Goal: Task Accomplishment & Management: Complete application form

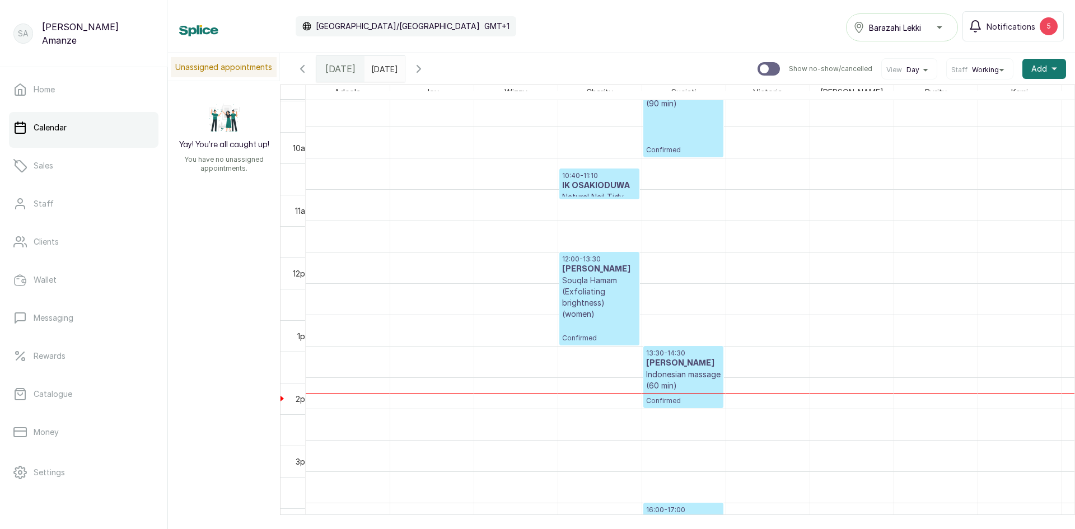
scroll to position [601, 0]
click at [670, 376] on p "Indonesian massage (60 min)" at bounding box center [683, 380] width 74 height 22
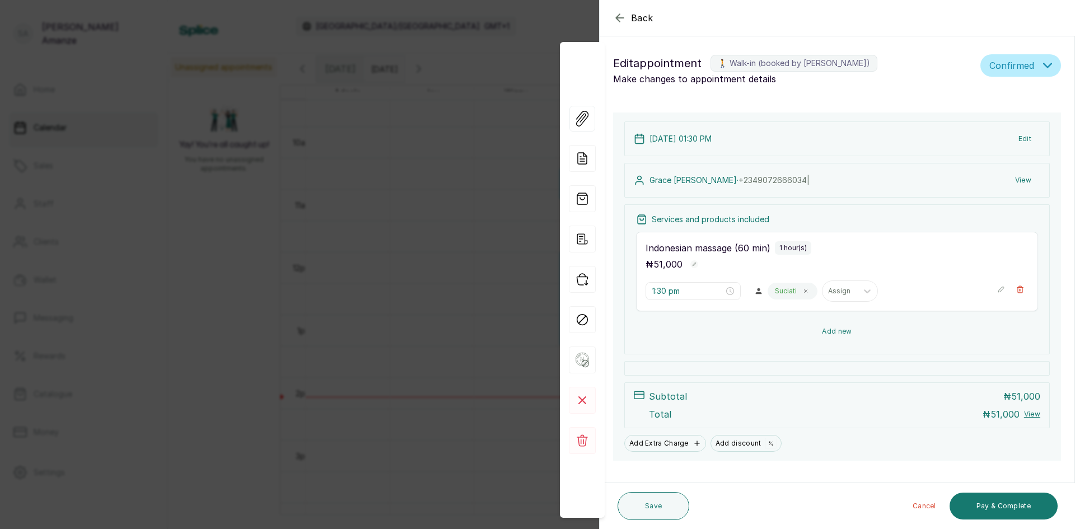
click at [839, 334] on button "Add new" at bounding box center [837, 331] width 402 height 27
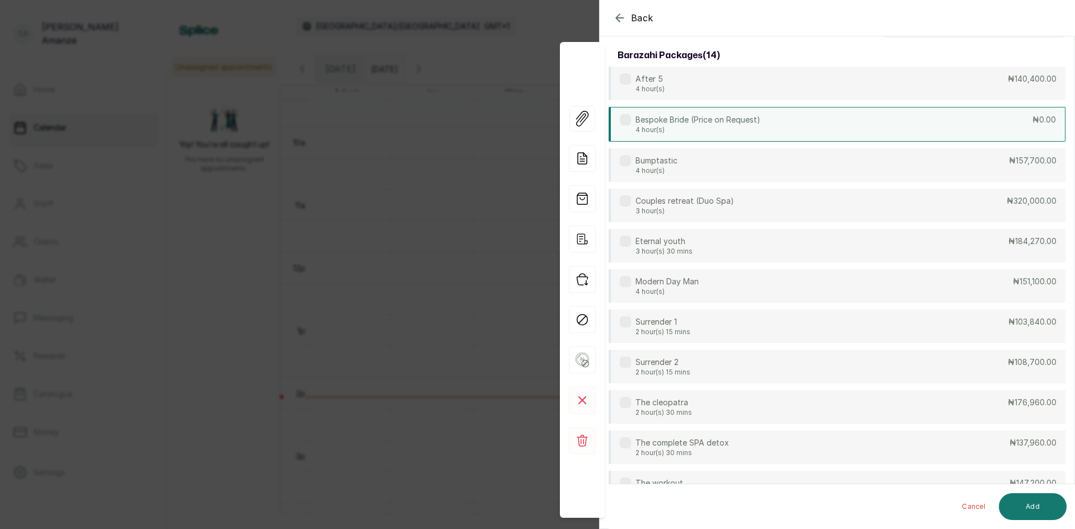
scroll to position [0, 0]
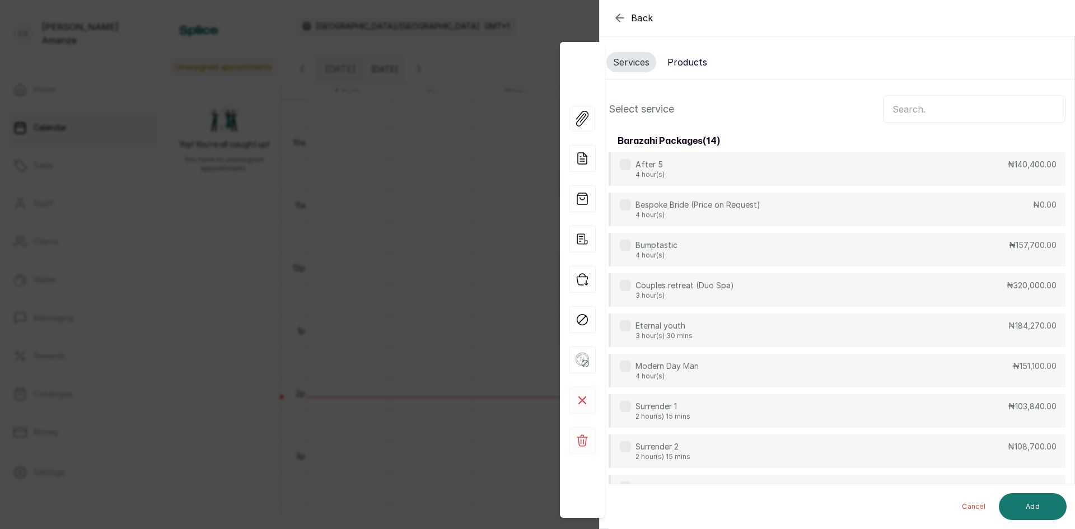
click at [957, 111] on input "text" at bounding box center [974, 109] width 183 height 28
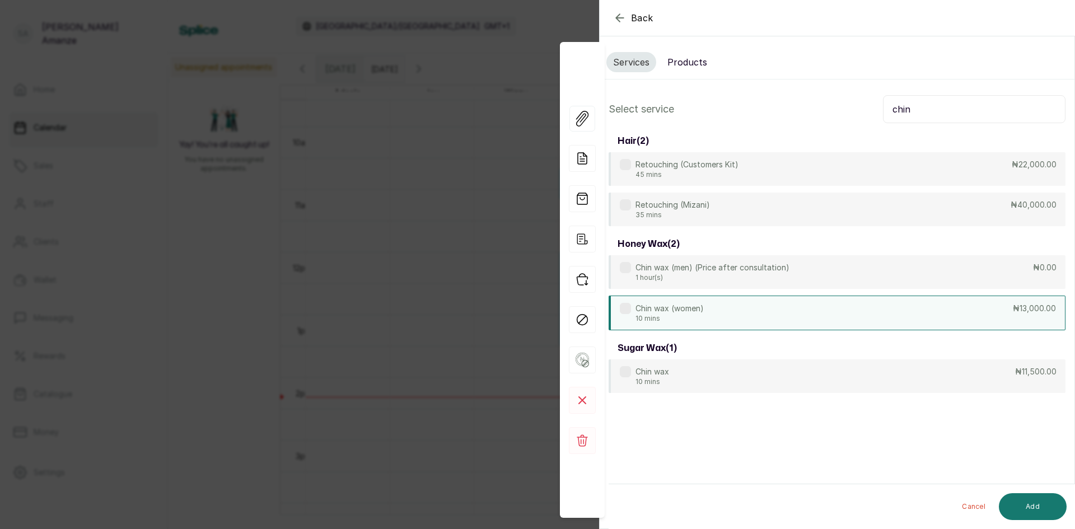
click at [673, 302] on div "Chin wax (women) 10 mins ₦13,000.00" at bounding box center [837, 313] width 457 height 35
drag, startPoint x: 948, startPoint y: 107, endPoint x: 838, endPoint y: 108, distance: 110.9
click at [838, 108] on div "Select service chin" at bounding box center [837, 109] width 457 height 28
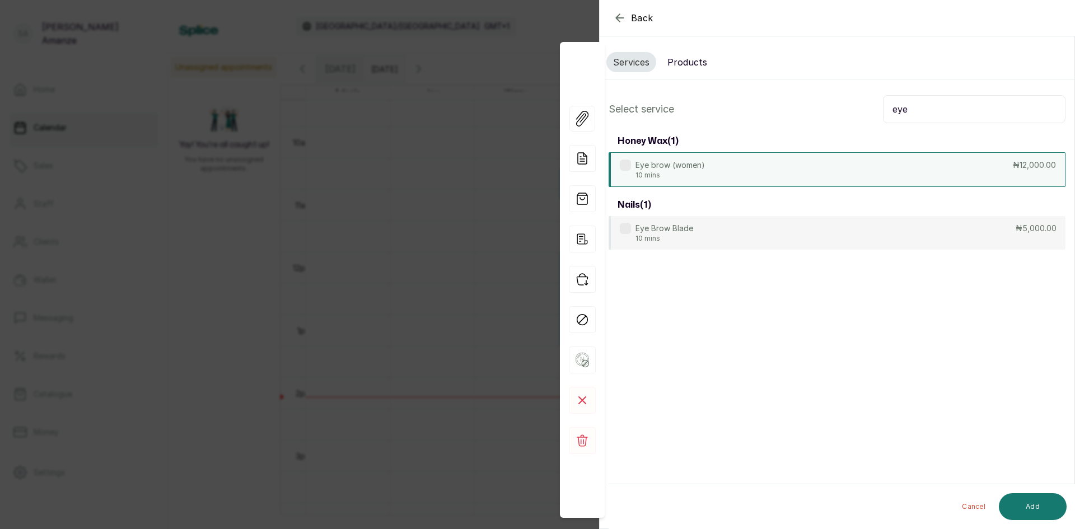
type input "eye"
click at [732, 155] on div "Eye brow (women) 10 mins ₦12,000.00" at bounding box center [837, 169] width 457 height 35
click at [1018, 505] on button "Add" at bounding box center [1033, 506] width 68 height 27
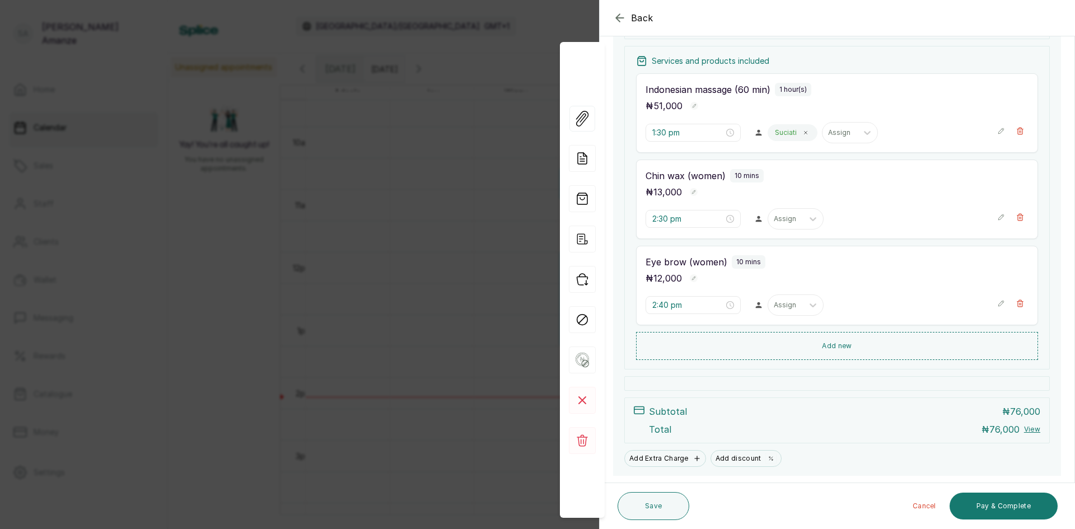
scroll to position [168, 0]
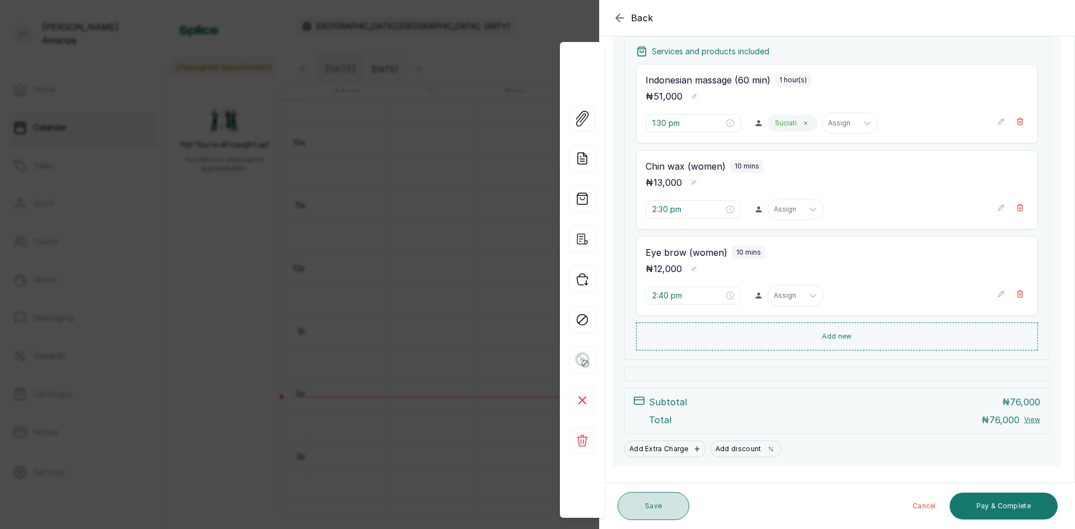
click at [670, 509] on button "Save" at bounding box center [654, 506] width 72 height 28
drag, startPoint x: 651, startPoint y: 511, endPoint x: 646, endPoint y: 506, distance: 7.5
click at [648, 508] on button "Save" at bounding box center [654, 506] width 72 height 28
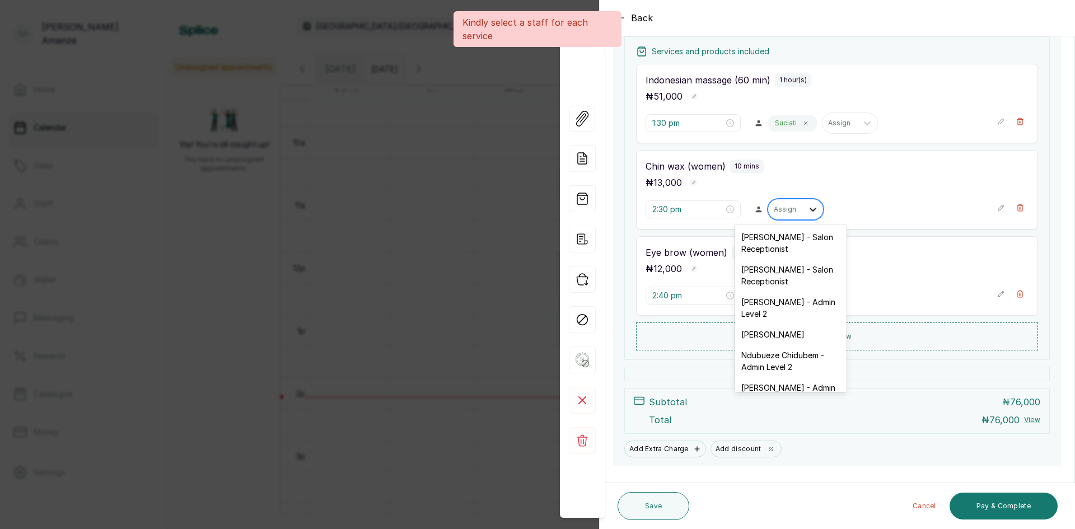
click at [807, 211] on icon at bounding box center [812, 209] width 11 height 11
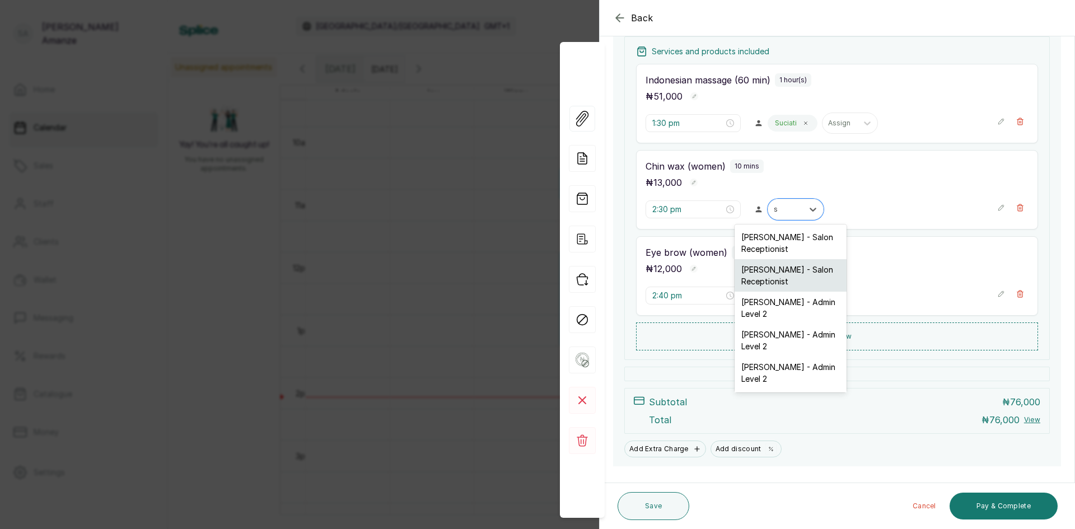
type input "su"
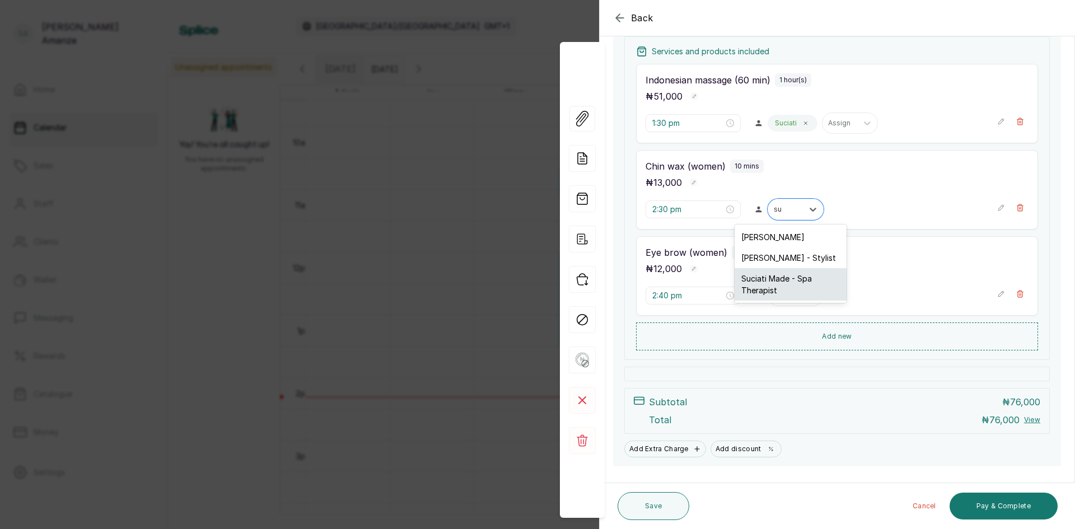
click at [774, 289] on div "Suciati Made - Spa Therapist" at bounding box center [791, 284] width 112 height 32
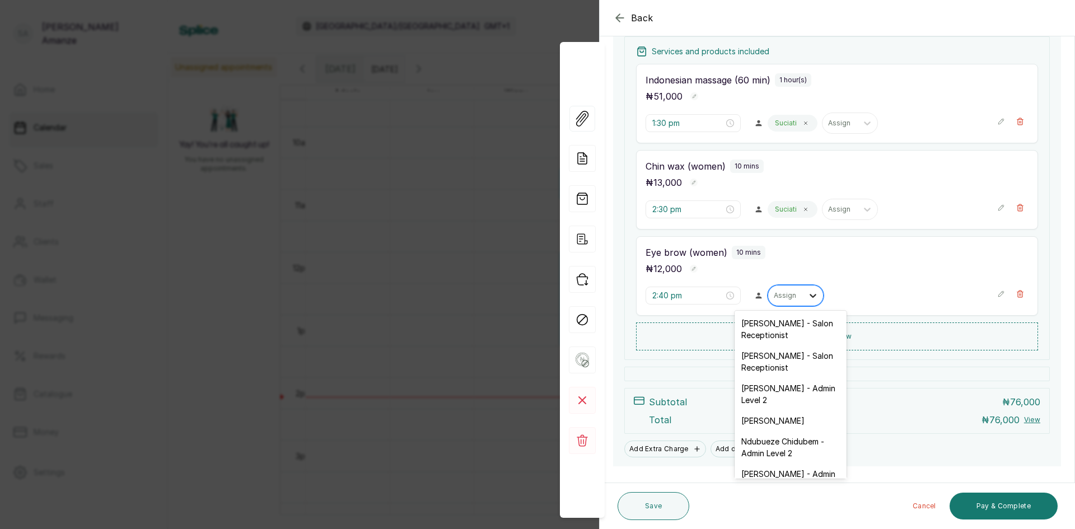
click at [813, 298] on div at bounding box center [813, 296] width 20 height 20
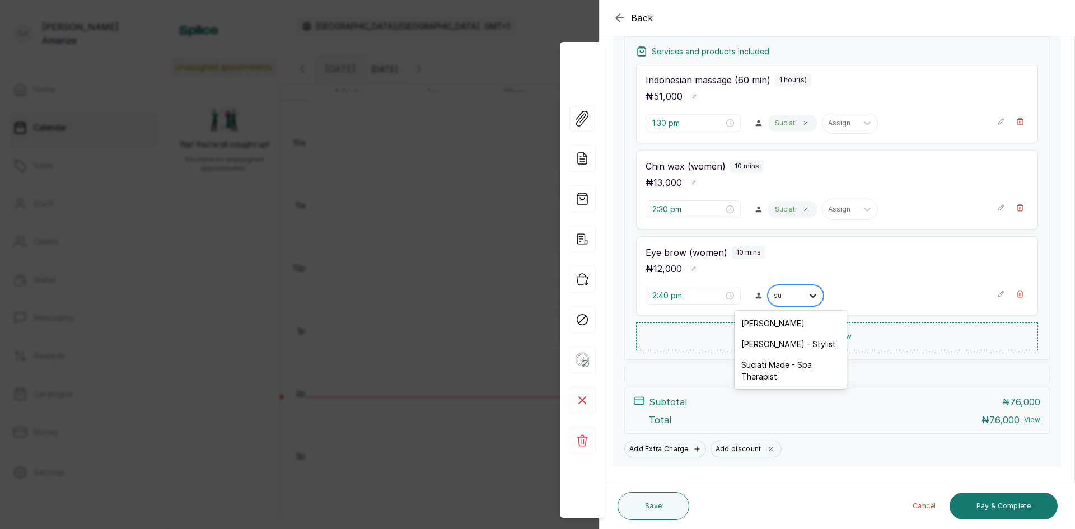
type input "suc"
click at [756, 332] on div "Suciati Made - Spa Therapist" at bounding box center [791, 329] width 112 height 32
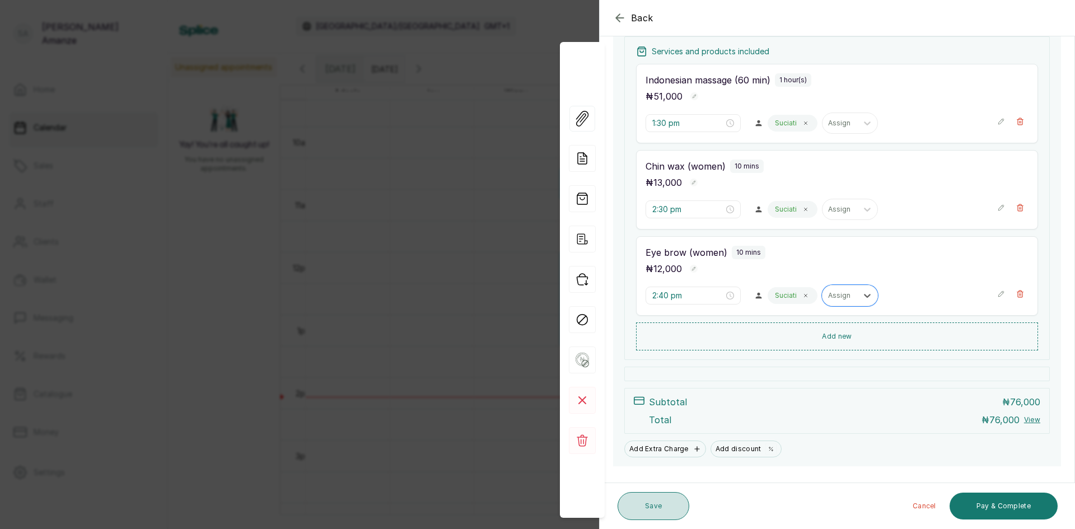
click at [658, 494] on button "Save" at bounding box center [654, 506] width 72 height 28
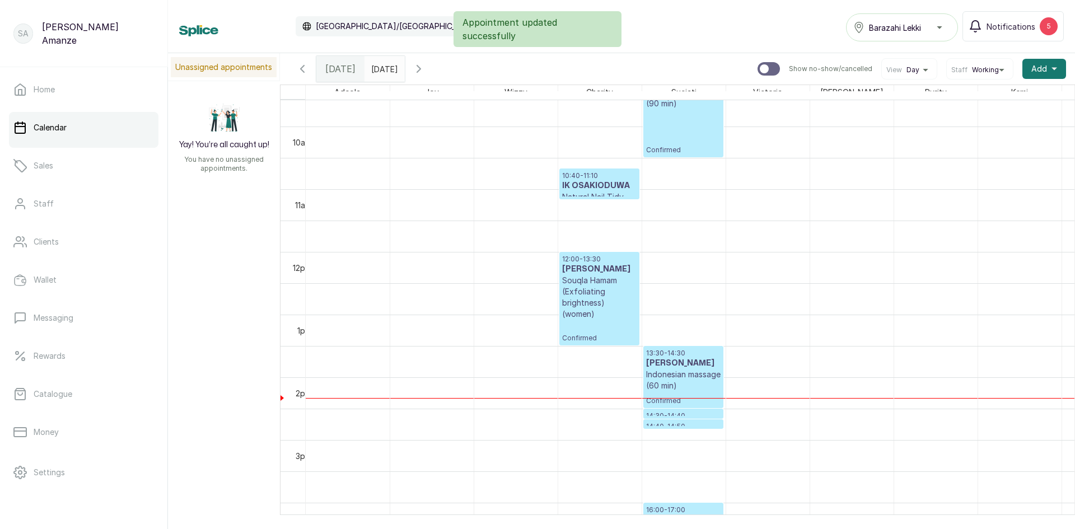
click at [606, 278] on p "Souqla Hamam (Exfoliating brightness) (women)" at bounding box center [599, 297] width 74 height 45
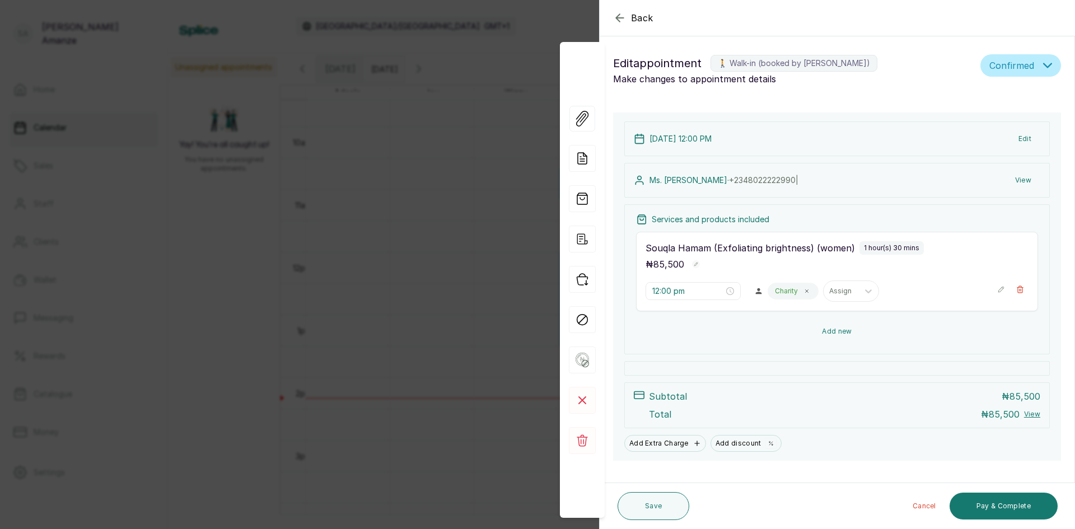
click at [738, 329] on button "Add new" at bounding box center [837, 331] width 402 height 27
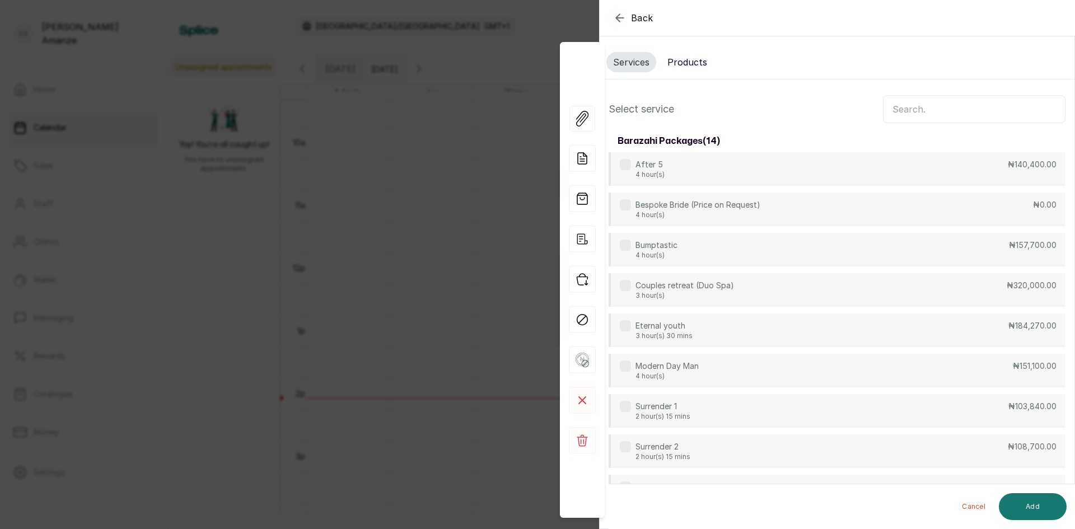
click at [683, 69] on button "Products" at bounding box center [687, 62] width 53 height 20
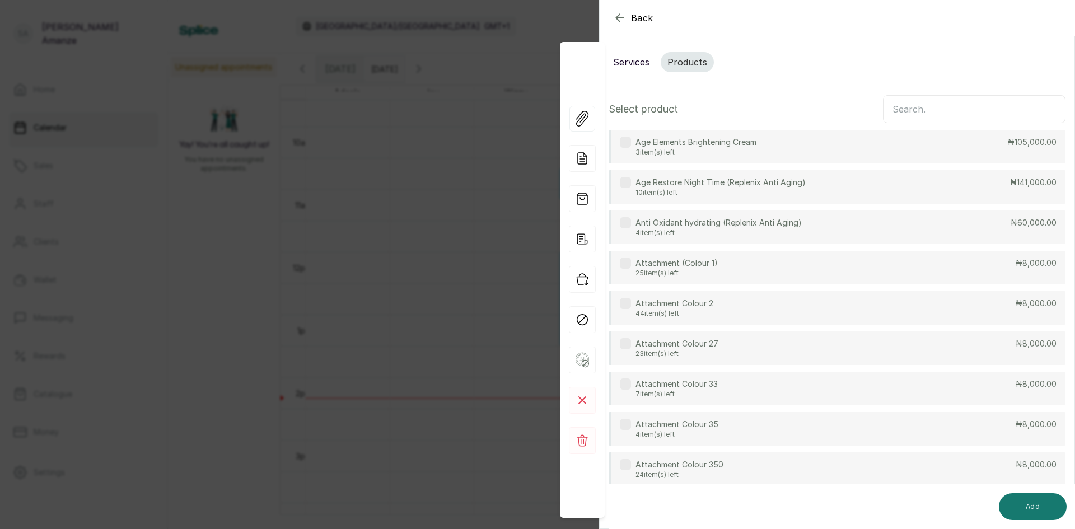
click at [894, 106] on input "text" at bounding box center [974, 109] width 183 height 28
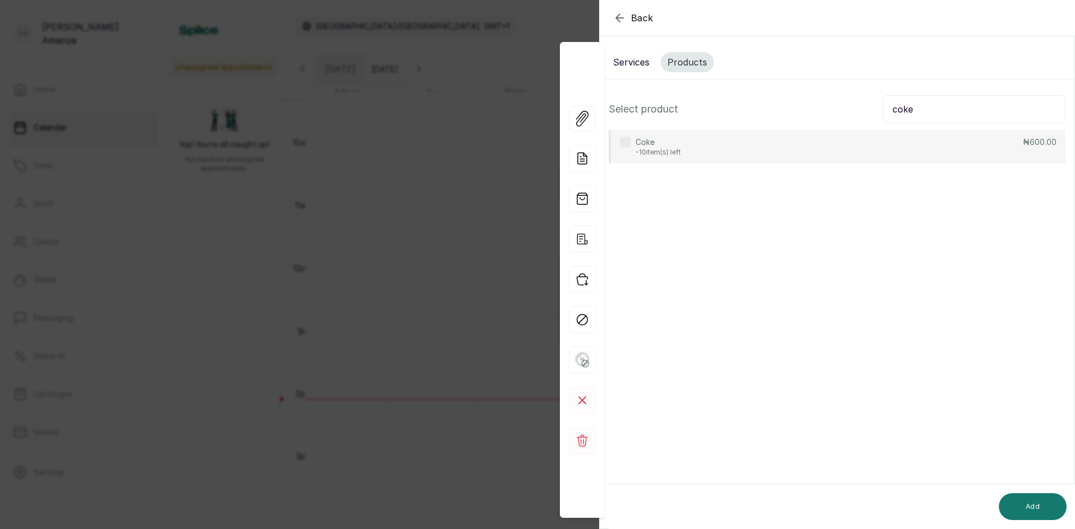
type input "coke"
click at [885, 146] on div "Coke -10 item(s) left ₦600.00" at bounding box center [837, 147] width 457 height 34
click at [1007, 508] on button "Add" at bounding box center [1033, 506] width 68 height 27
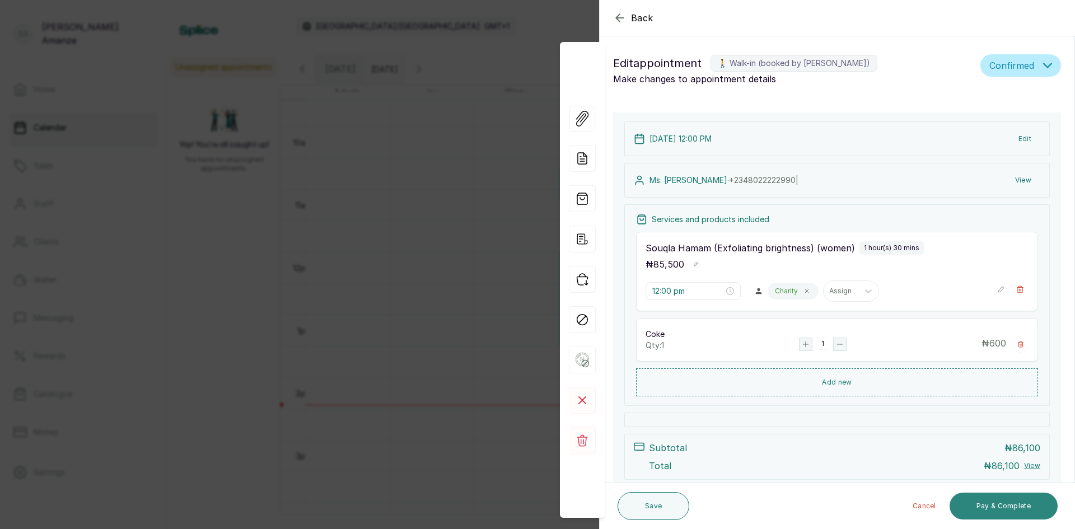
click at [1023, 502] on button "Pay & Complete" at bounding box center [1004, 506] width 108 height 27
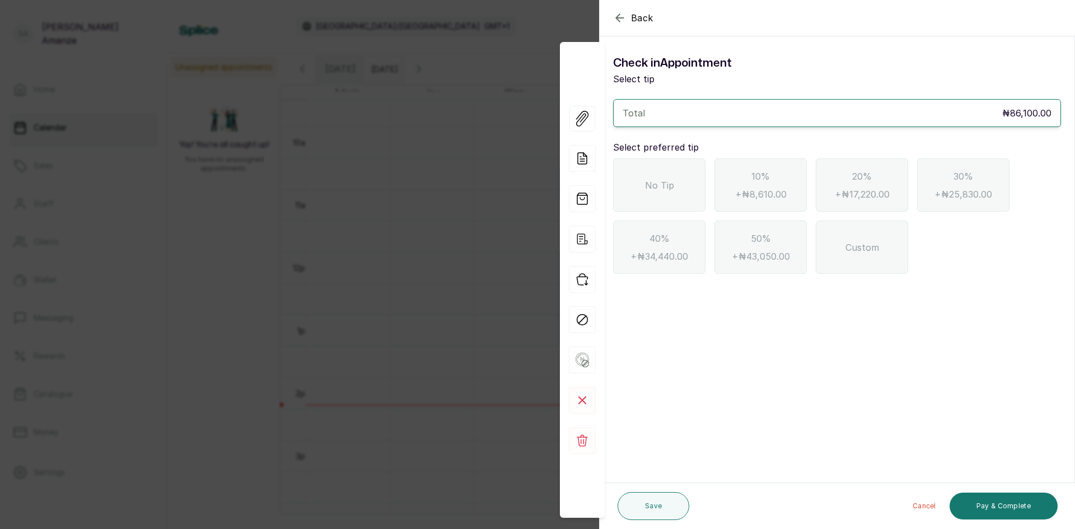
click at [648, 198] on div "No Tip" at bounding box center [659, 184] width 92 height 53
click at [1046, 507] on button "Pay & Complete" at bounding box center [1004, 506] width 108 height 27
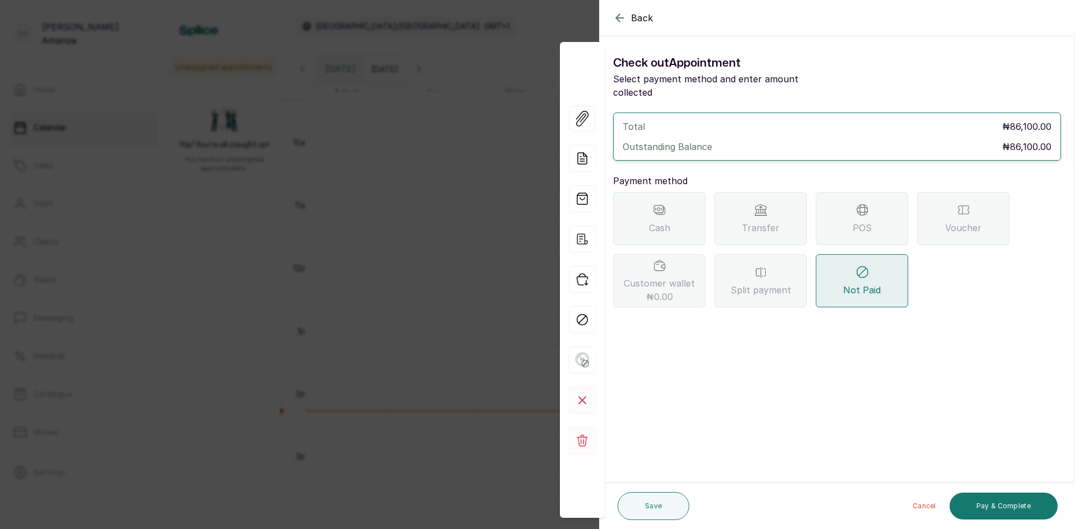
click at [864, 221] on span "POS" at bounding box center [862, 227] width 19 height 13
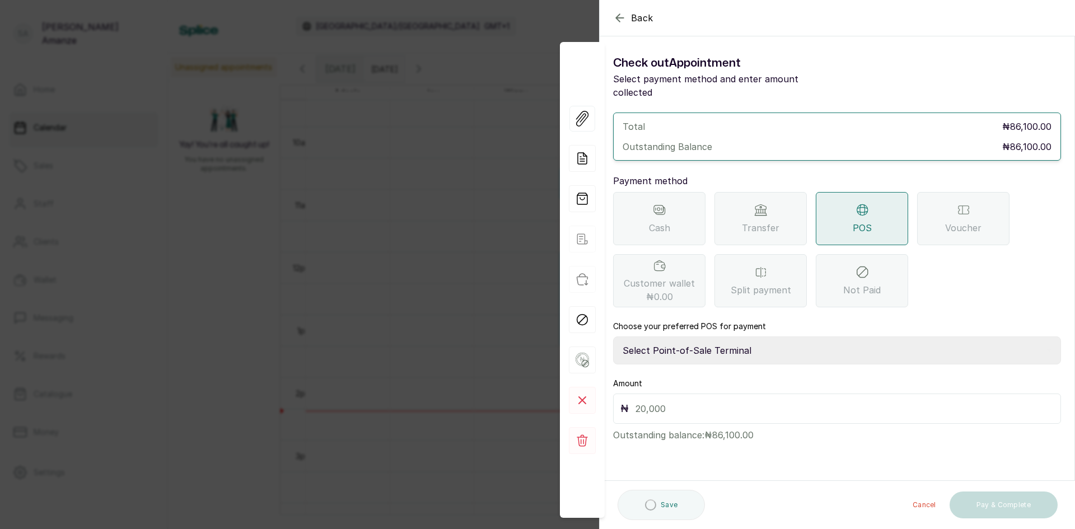
drag, startPoint x: 742, startPoint y: 338, endPoint x: 742, endPoint y: 350, distance: 12.9
click at [744, 339] on select "Select Point-of-Sale Terminal [GEOGRAPHIC_DATA] POS Paystack-Titan Access POS A…" at bounding box center [837, 350] width 448 height 28
select select "4d1b21be-96f6-4525-8484-90dd038af117"
click at [613, 336] on select "Select Point-of-Sale Terminal [GEOGRAPHIC_DATA] POS Paystack-Titan Access POS A…" at bounding box center [837, 350] width 448 height 28
click at [683, 403] on input "text" at bounding box center [844, 409] width 418 height 16
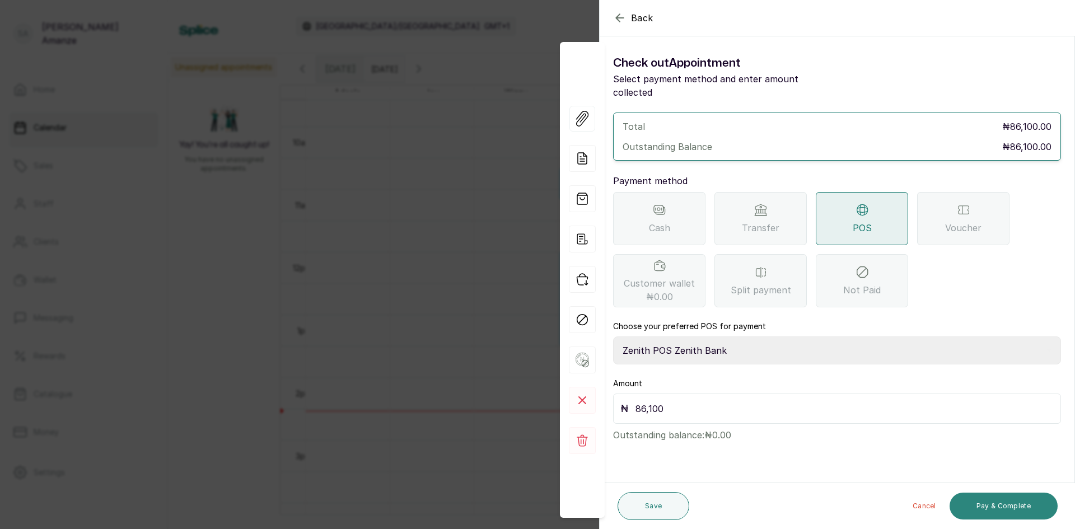
type input "86,100"
click at [1032, 512] on button "Pay & Complete" at bounding box center [1004, 506] width 108 height 27
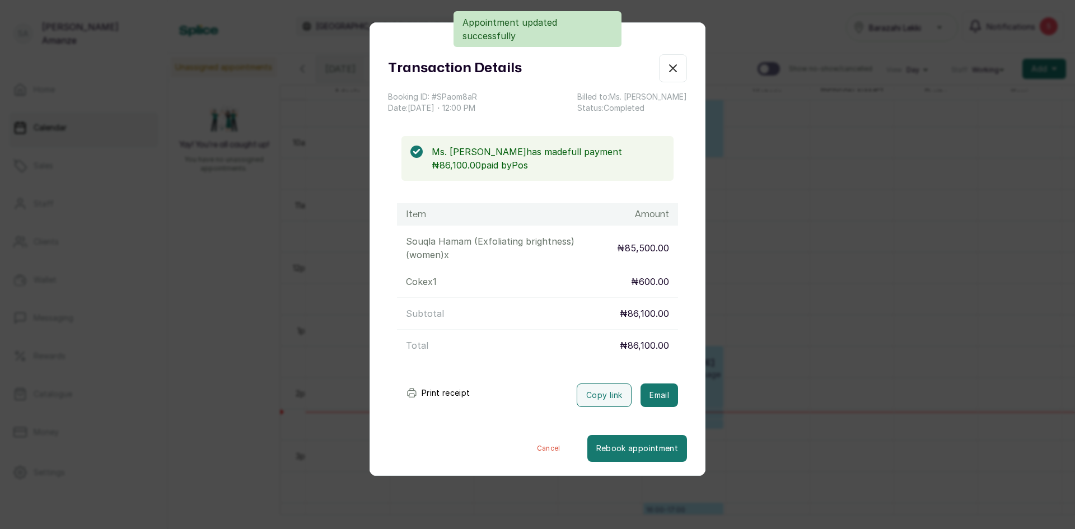
click at [666, 71] on icon "button" at bounding box center [672, 68] width 13 height 13
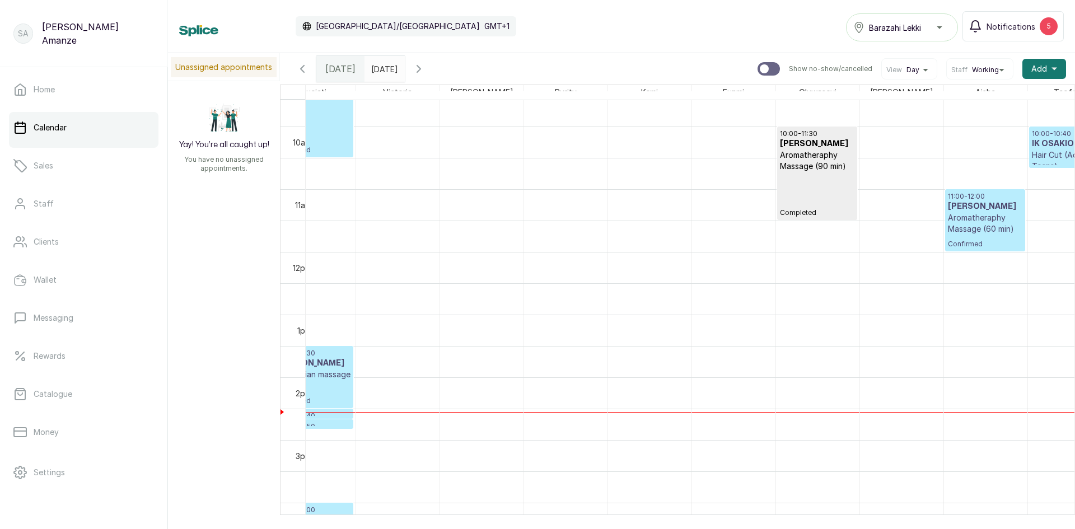
scroll to position [0, 0]
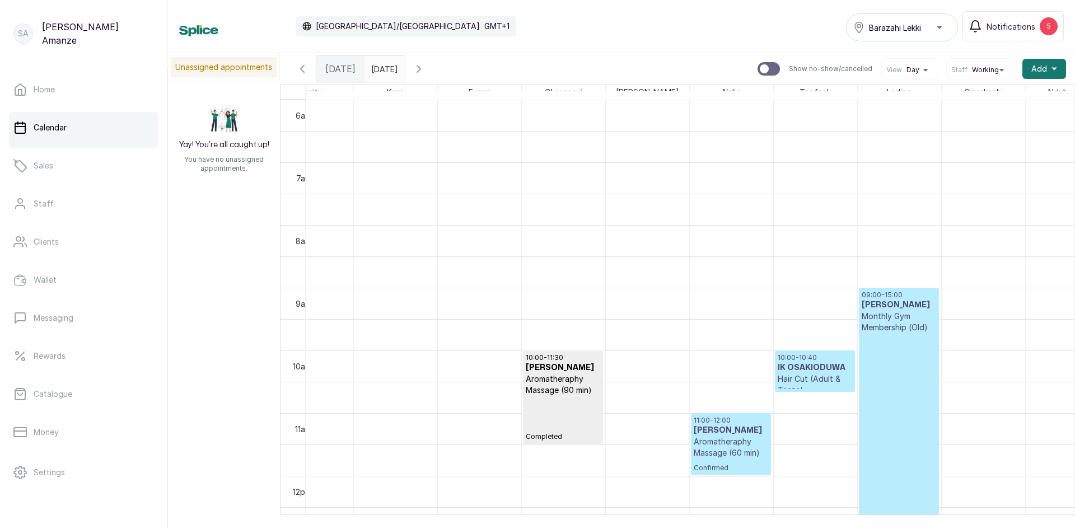
click at [894, 307] on h3 "[PERSON_NAME]" at bounding box center [899, 305] width 74 height 11
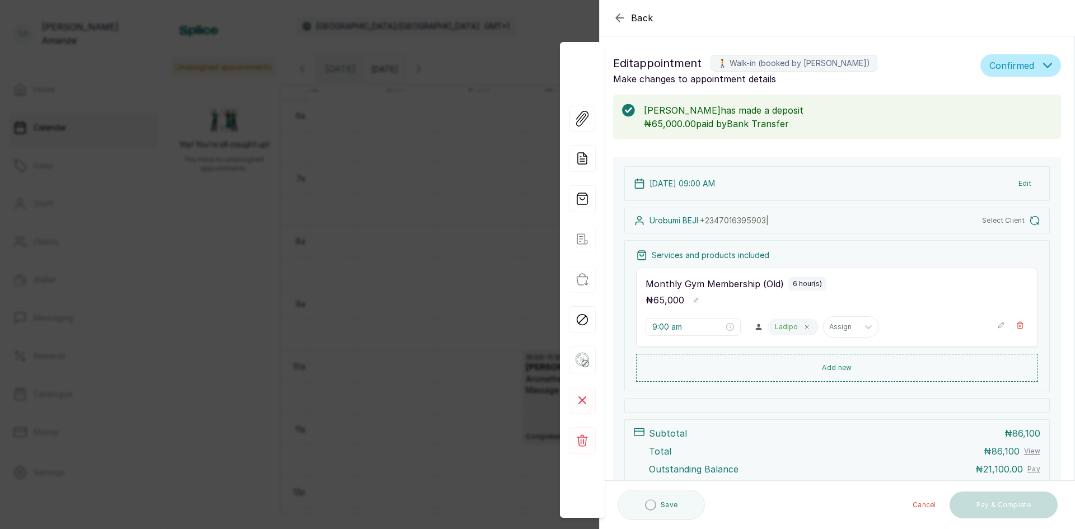
click at [444, 314] on div "Back Appointment Details Edit appointment 🚶 Walk-in (booked by [PERSON_NAME]) M…" at bounding box center [537, 264] width 1075 height 529
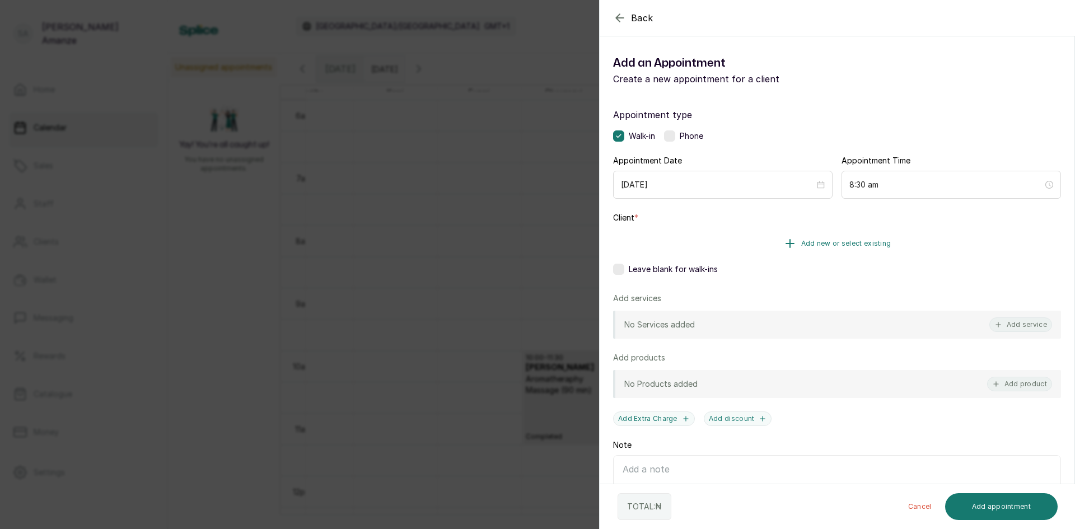
click at [749, 251] on button "Add new or select existing" at bounding box center [837, 243] width 448 height 31
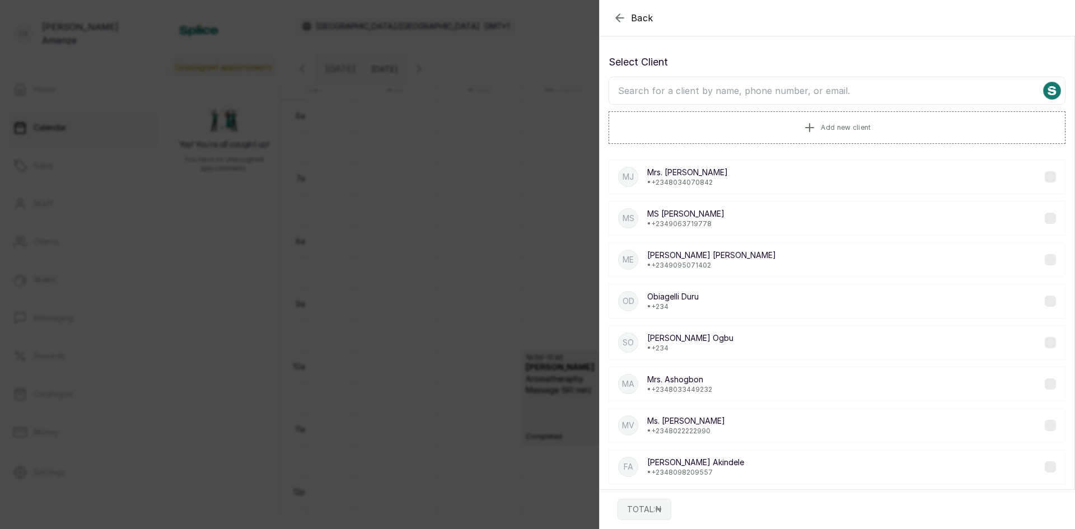
click at [667, 259] on p "MR [PERSON_NAME]" at bounding box center [711, 255] width 129 height 11
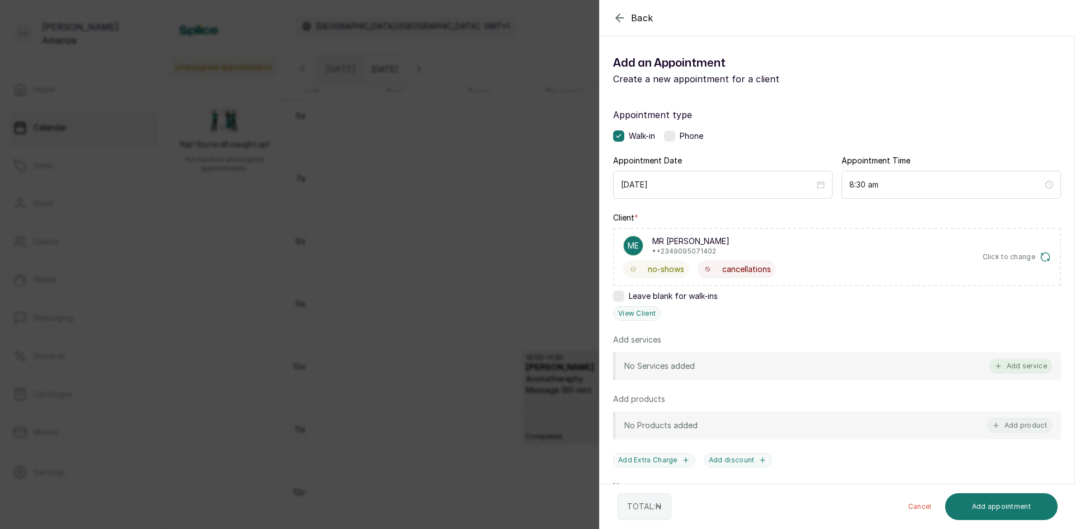
click at [1003, 365] on button "Add service" at bounding box center [1020, 366] width 63 height 15
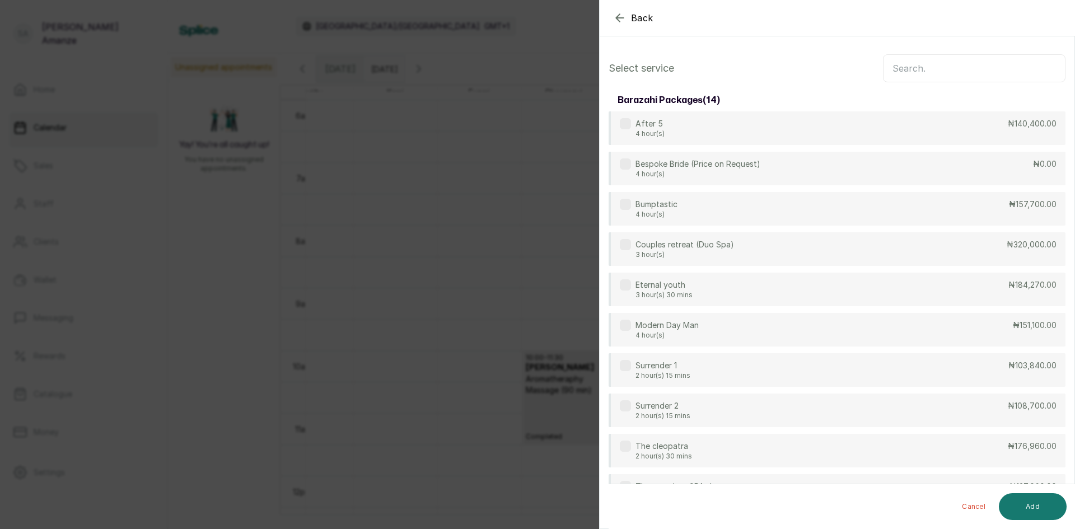
click at [927, 67] on input "text" at bounding box center [974, 68] width 183 height 28
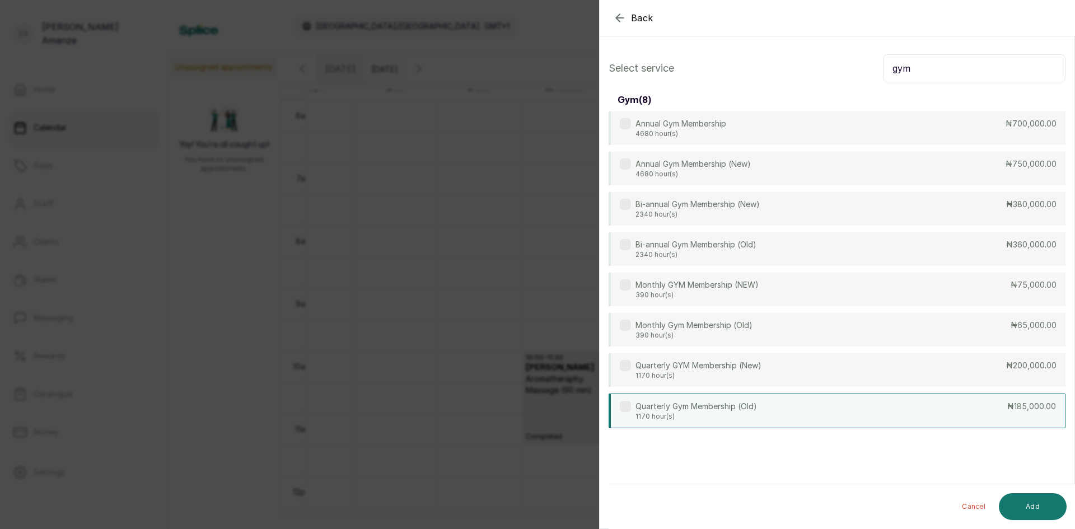
type input "gym"
click at [799, 406] on div "Quarterly Gym Membership (Old) 1170 hour(s) ₦185,000.00" at bounding box center [837, 411] width 457 height 35
click at [1013, 513] on button "Add" at bounding box center [1033, 506] width 68 height 27
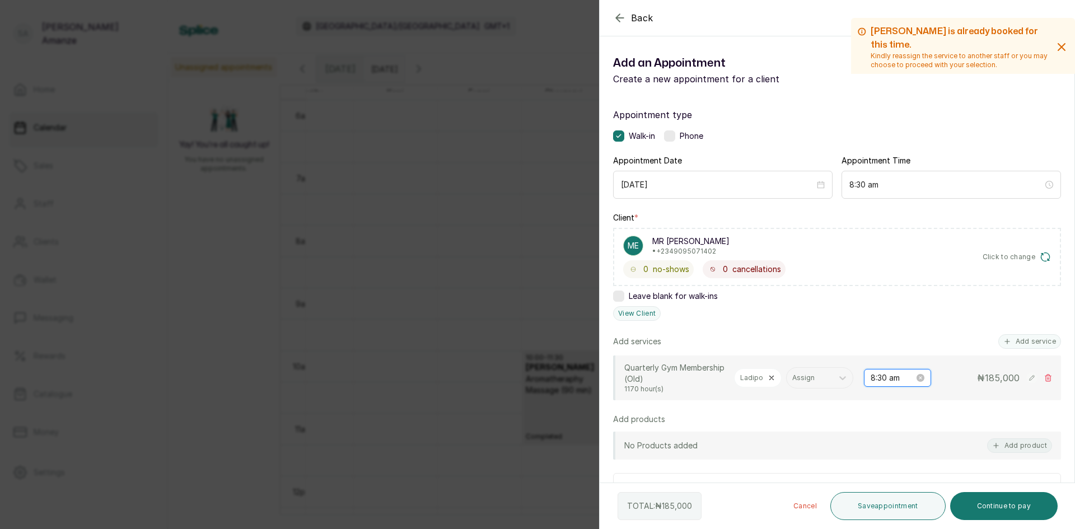
click at [871, 383] on input "8:30 am" at bounding box center [893, 378] width 44 height 12
click at [870, 383] on input "8:30 am" at bounding box center [892, 378] width 45 height 12
click at [871, 248] on div "09" at bounding box center [871, 250] width 27 height 16
type input "9:30 am"
click at [932, 362] on span "OK" at bounding box center [932, 362] width 11 height 21
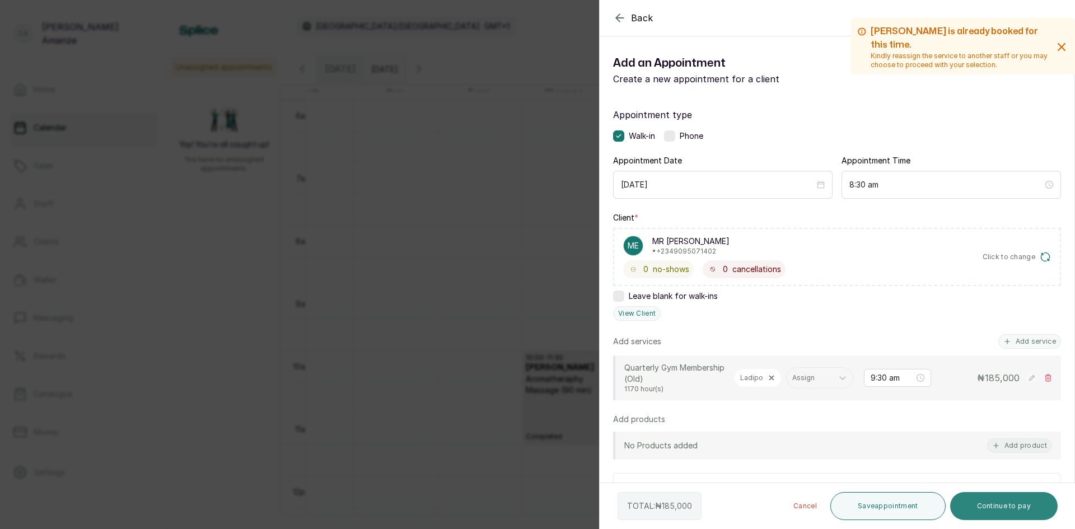
click at [987, 494] on button "Continue to pay" at bounding box center [1004, 506] width 108 height 28
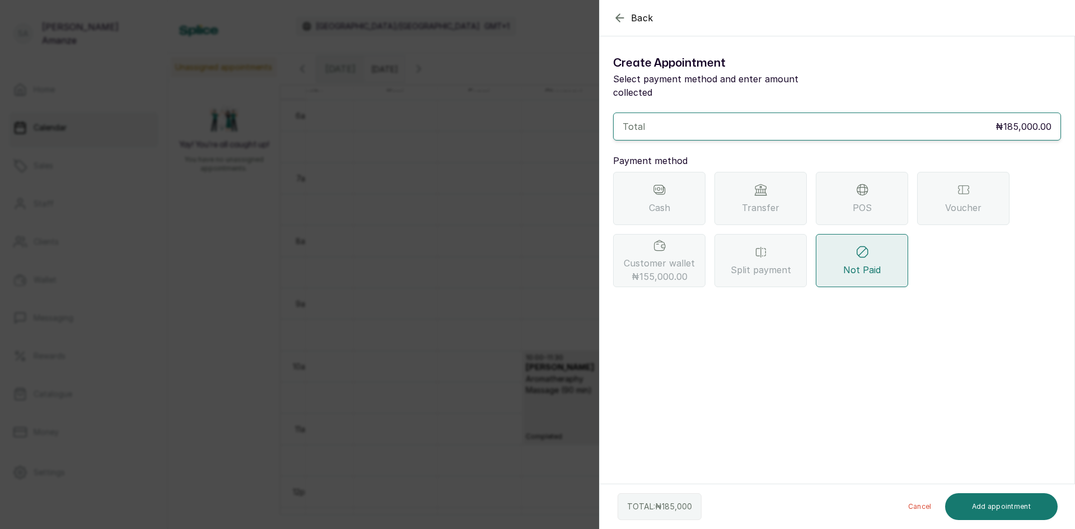
click at [766, 263] on span "Split payment" at bounding box center [761, 269] width 60 height 13
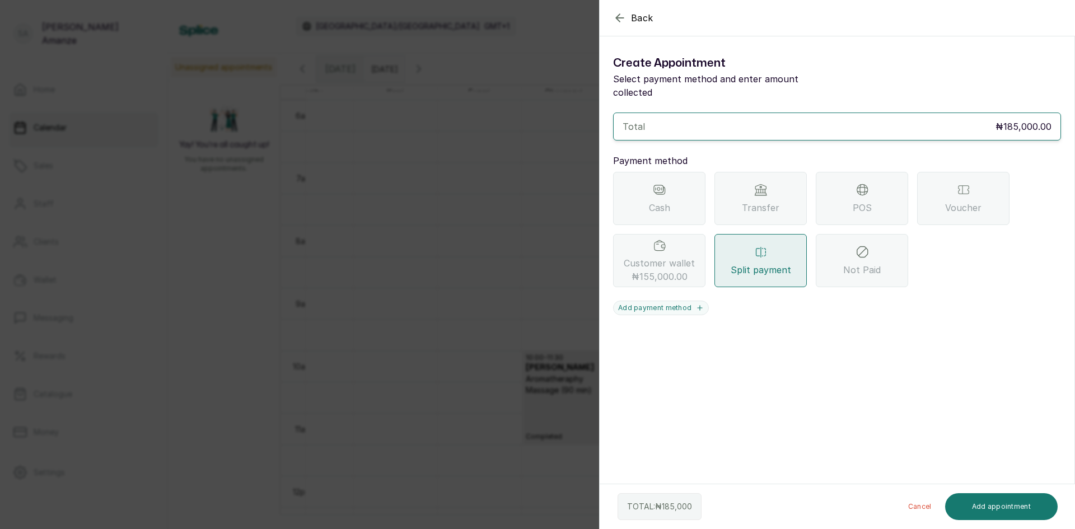
click at [671, 270] on span "₦155,000.00" at bounding box center [660, 276] width 56 height 13
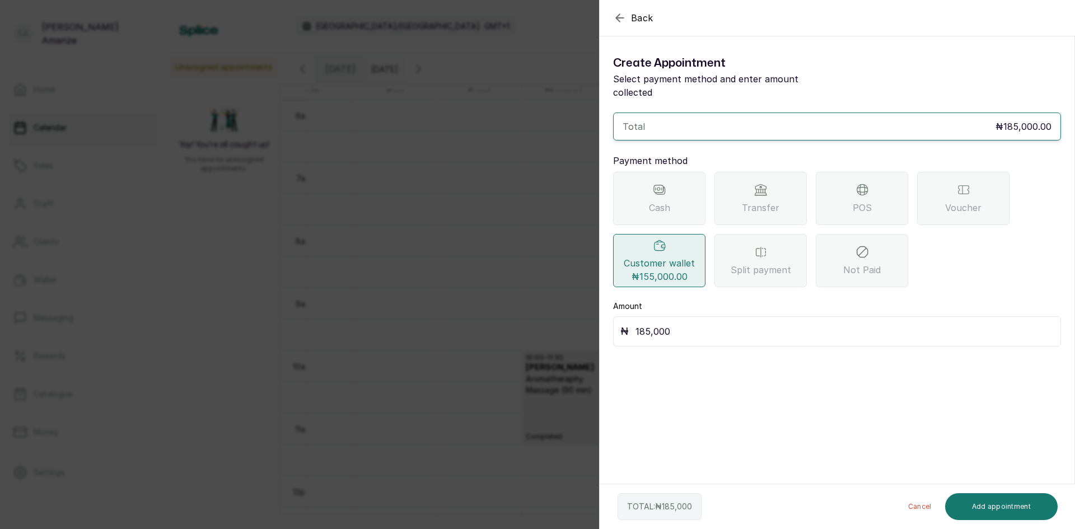
click at [845, 195] on div "POS" at bounding box center [862, 198] width 92 height 53
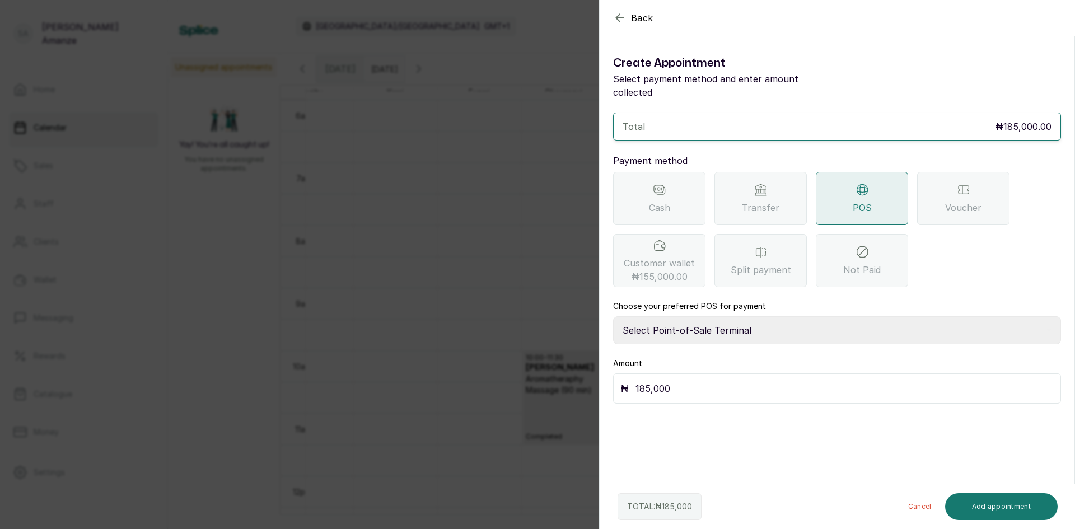
click at [619, 24] on icon "button" at bounding box center [619, 17] width 13 height 13
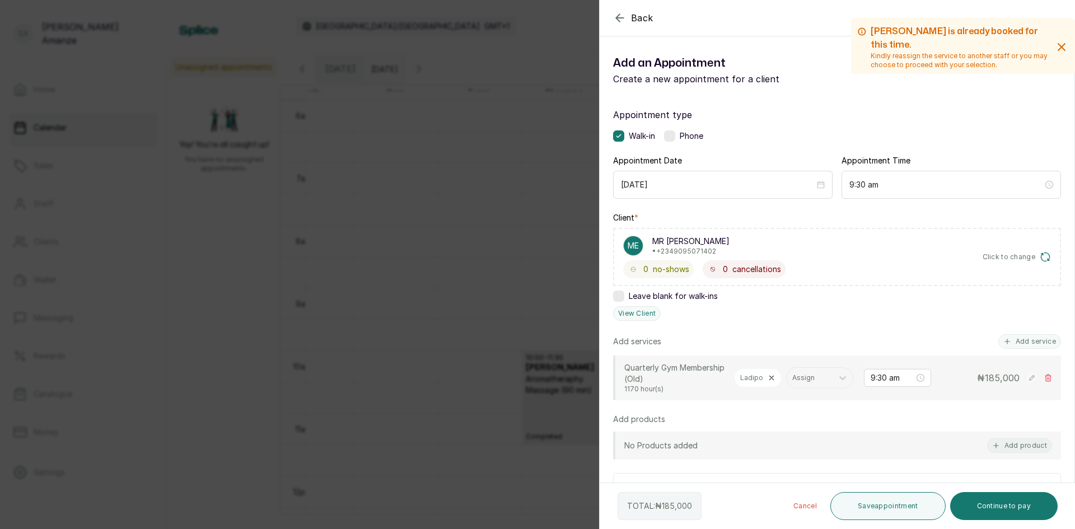
click at [626, 18] on button "Back" at bounding box center [633, 17] width 40 height 13
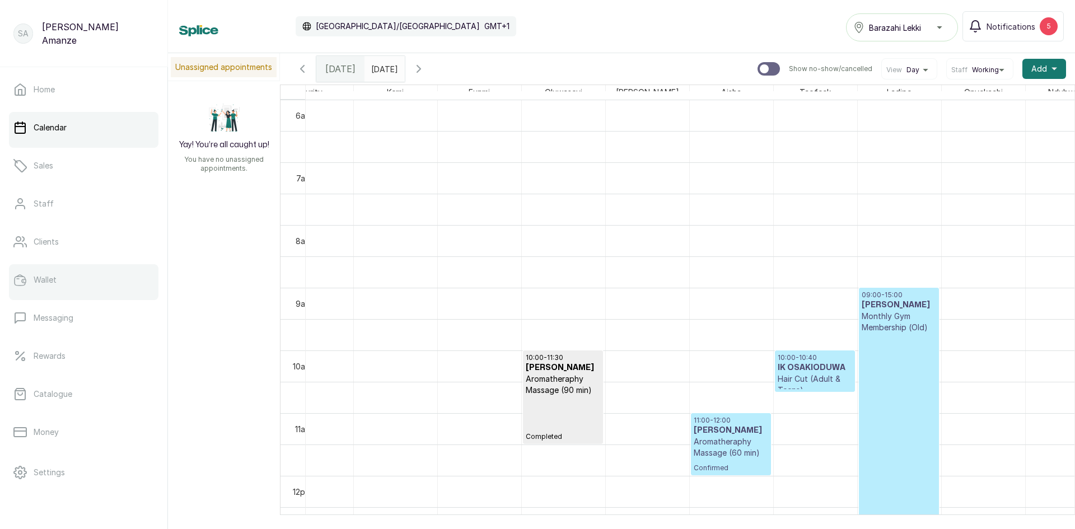
click at [76, 276] on link "Wallet" at bounding box center [83, 279] width 149 height 31
